Goal: Find contact information: Find contact information

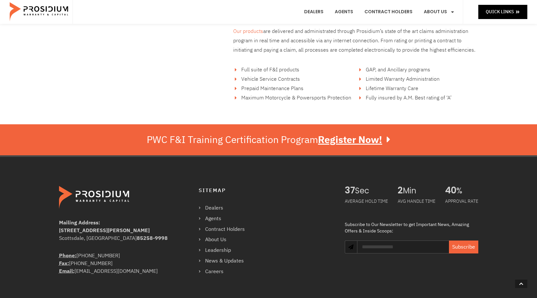
scroll to position [1096, 0]
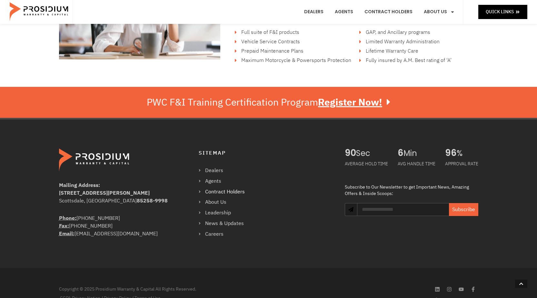
click at [226, 192] on link "Contract Holders" at bounding box center [225, 191] width 53 height 9
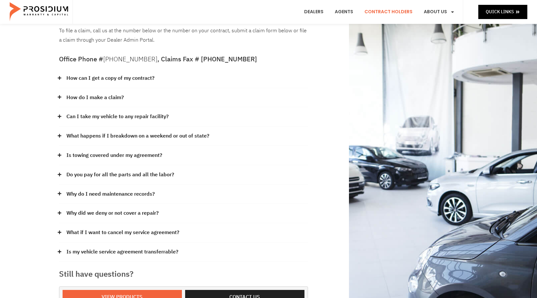
scroll to position [129, 0]
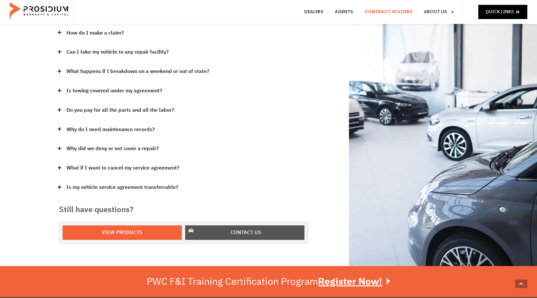
click at [237, 228] on span "Contact us" at bounding box center [246, 232] width 31 height 9
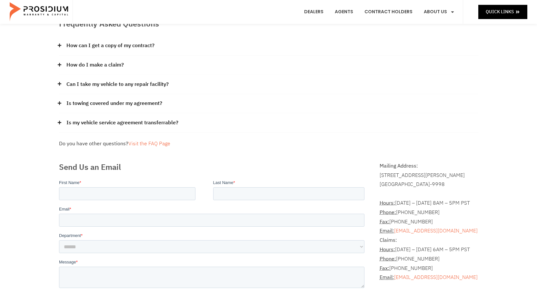
scroll to position [32, 0]
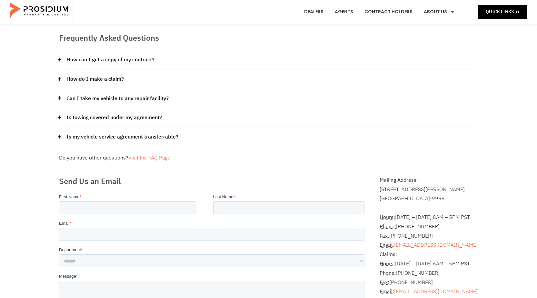
click at [142, 119] on link "Is towing covered under my agreement?" at bounding box center [114, 117] width 96 height 9
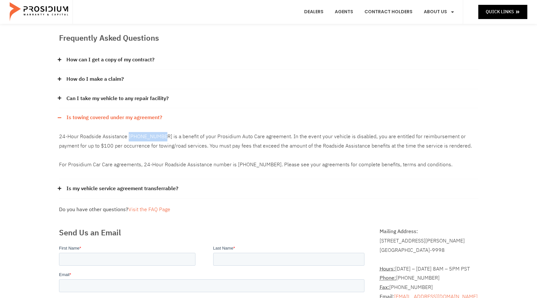
drag, startPoint x: 128, startPoint y: 136, endPoint x: 163, endPoint y: 139, distance: 34.6
click at [163, 139] on p "24-Hour Roadside Assistance 877-211-8136 is a benefit of your Prosidium Auto Ca…" at bounding box center [268, 150] width 419 height 37
copy p "877-211-8136"
